Goal: Check status: Check status

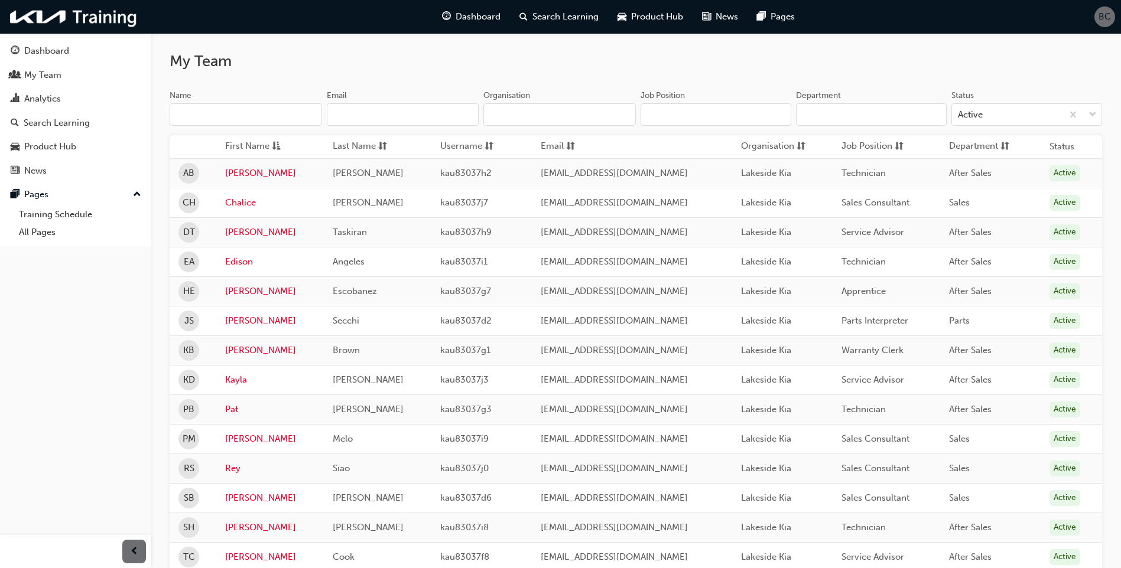
click at [59, 86] on button "Dashboard My Team Analytics Search Learning Product Hub News Pages" at bounding box center [75, 111] width 141 height 146
click at [56, 94] on div "Analytics" at bounding box center [42, 99] width 37 height 14
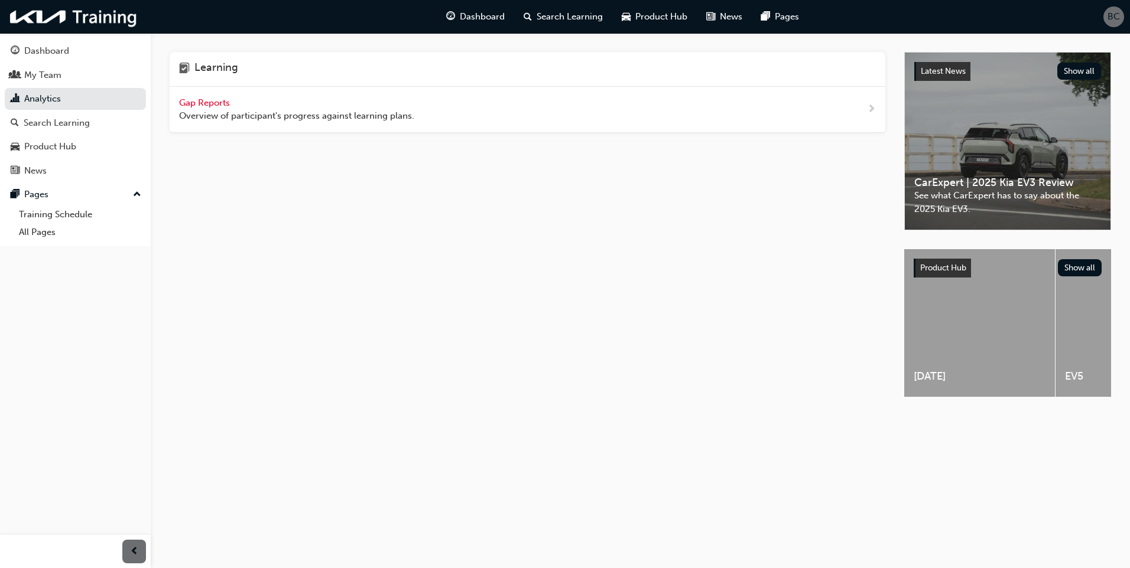
click at [380, 106] on div "Gap Reports Overview of participant's progress against learning plans." at bounding box center [296, 109] width 235 height 27
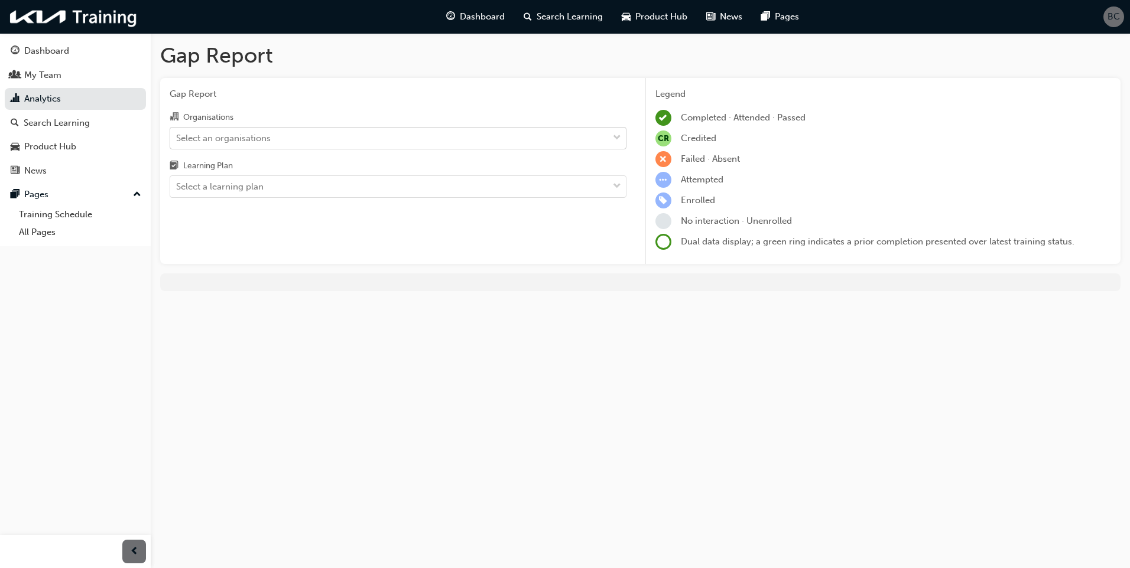
click at [369, 147] on div "Select an organisations" at bounding box center [389, 138] width 438 height 21
click at [177, 142] on input "Organisations Select an organisations" at bounding box center [176, 137] width 1 height 10
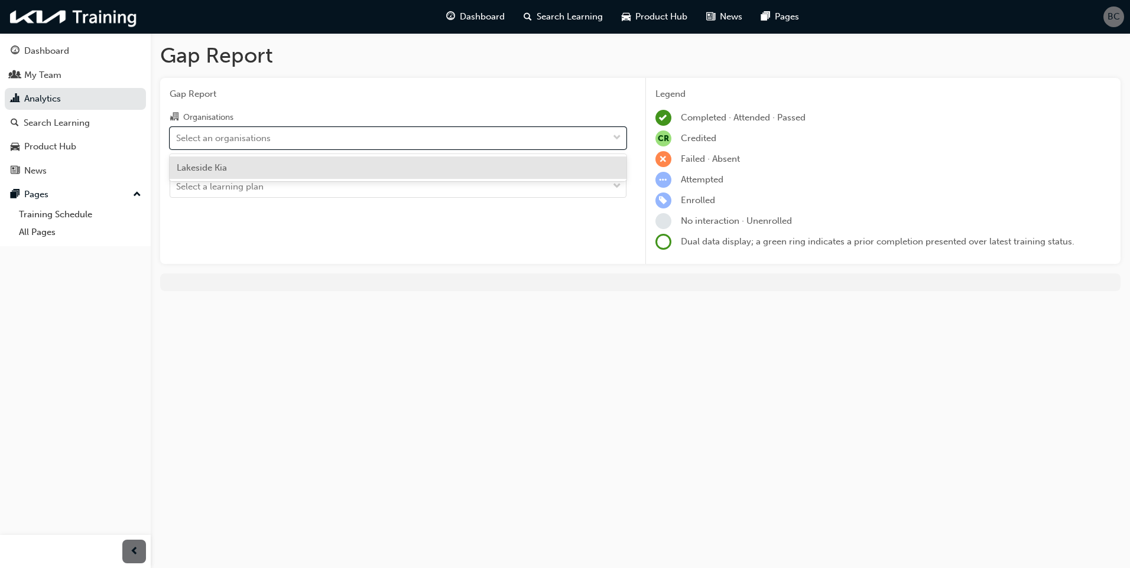
click at [336, 176] on div "Lakeside Kia" at bounding box center [398, 168] width 457 height 23
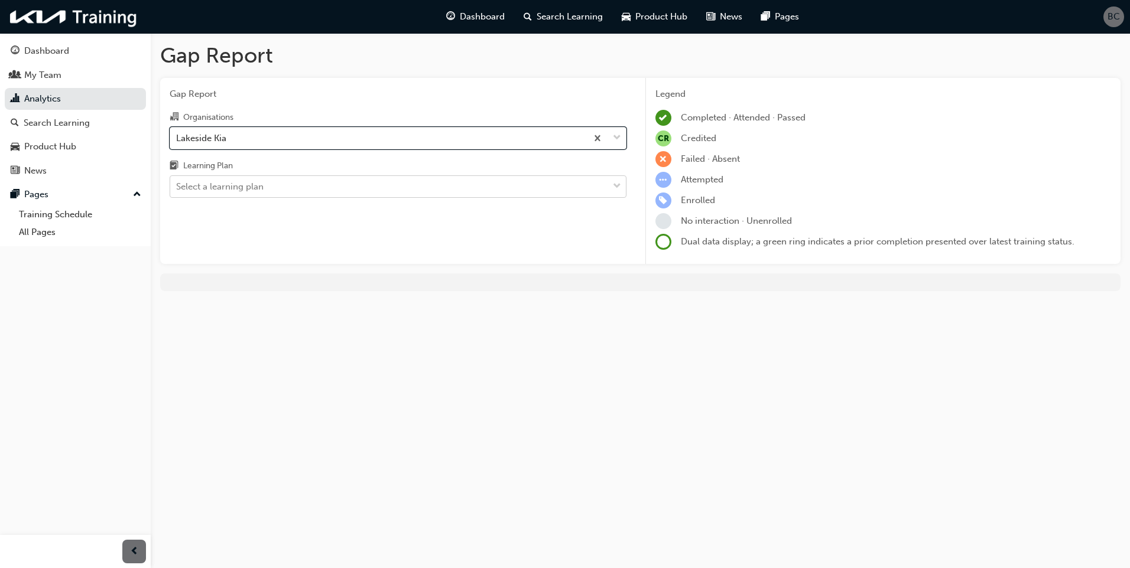
click at [319, 183] on div "Select a learning plan" at bounding box center [389, 187] width 438 height 21
click at [177, 183] on input "Learning Plan Select a learning plan" at bounding box center [176, 186] width 1 height 10
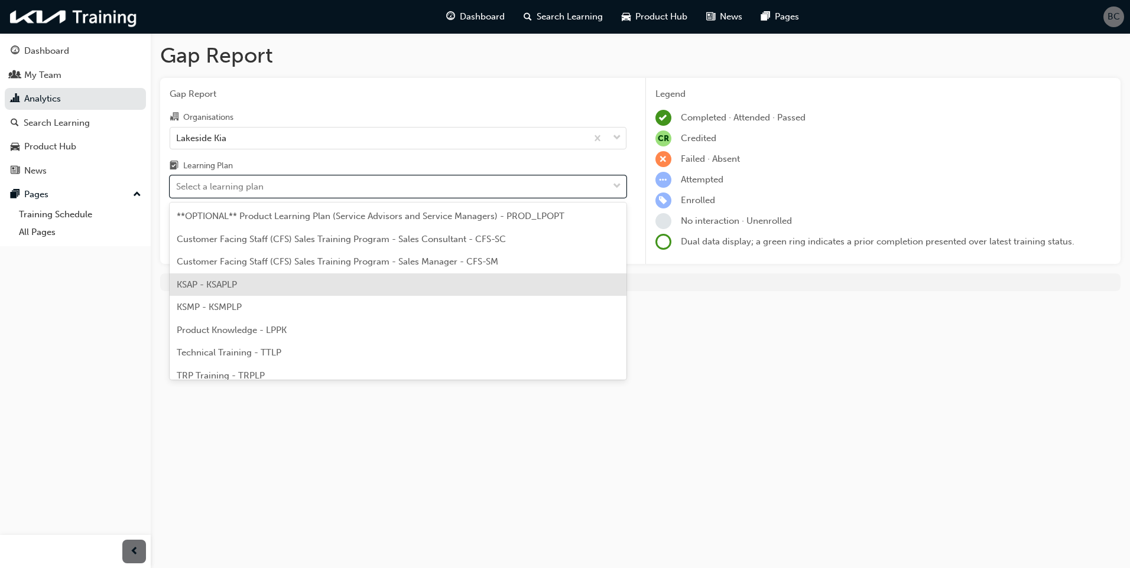
click at [281, 293] on div "KSAP - KSAPLP" at bounding box center [398, 285] width 457 height 23
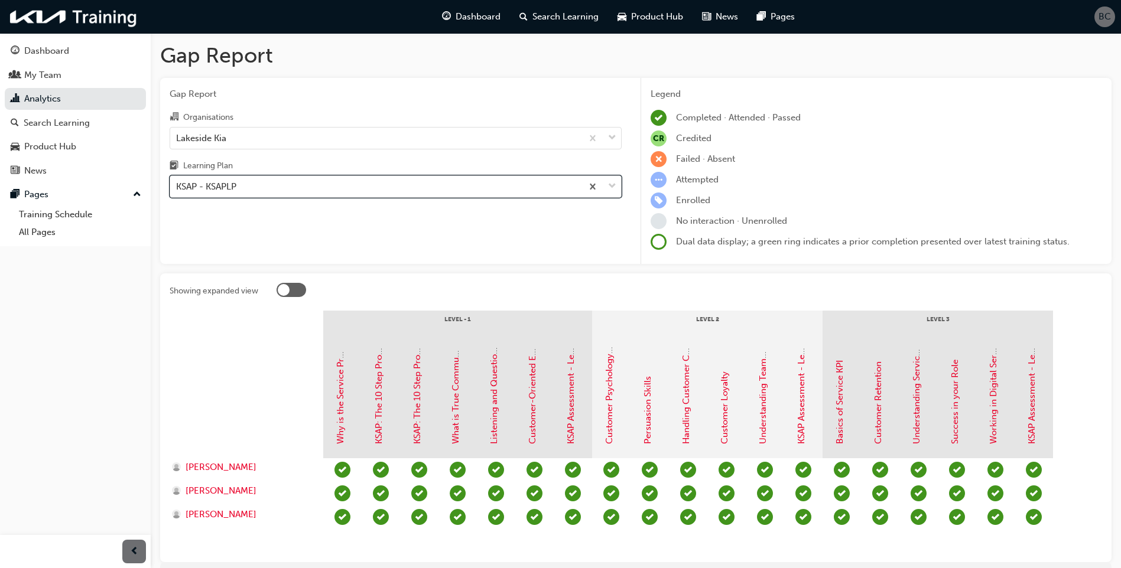
click at [400, 177] on div "KSAP - KSAPLP" at bounding box center [376, 187] width 412 height 21
click at [177, 181] on input "Learning Plan option KSAP - KSAPLP, selected. 0 results available. Select is fo…" at bounding box center [176, 186] width 1 height 10
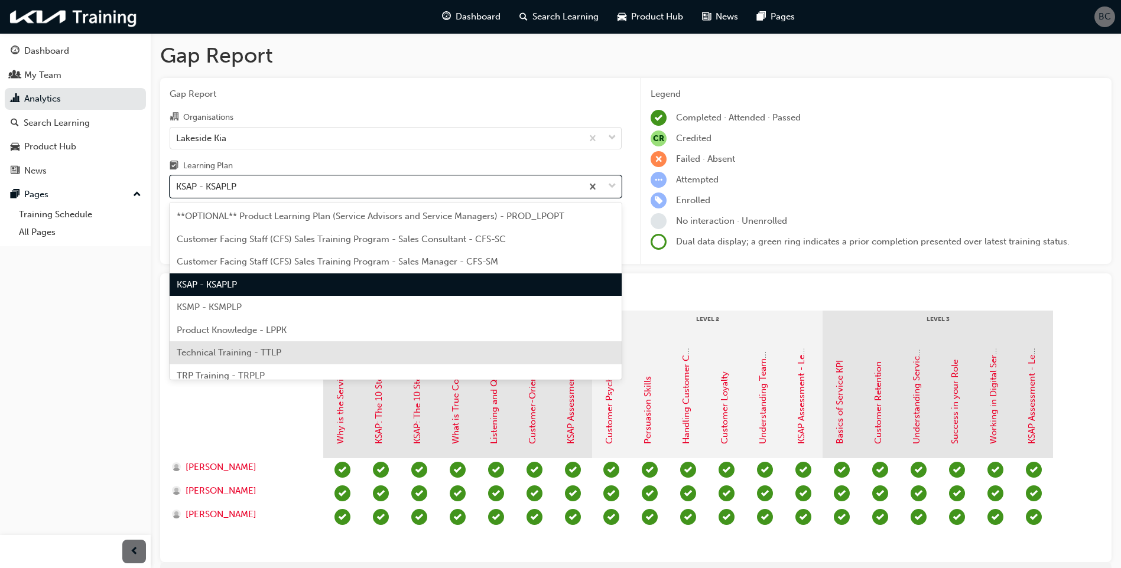
click at [274, 347] on div "Technical Training - TTLP" at bounding box center [396, 353] width 452 height 23
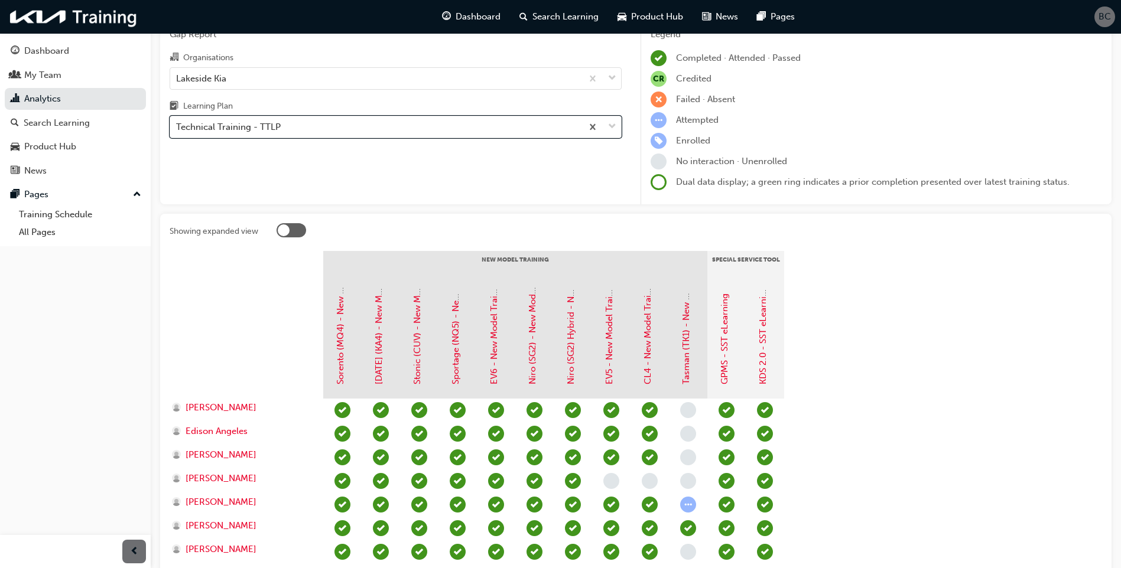
scroll to position [155, 0]
